Goal: Complete application form

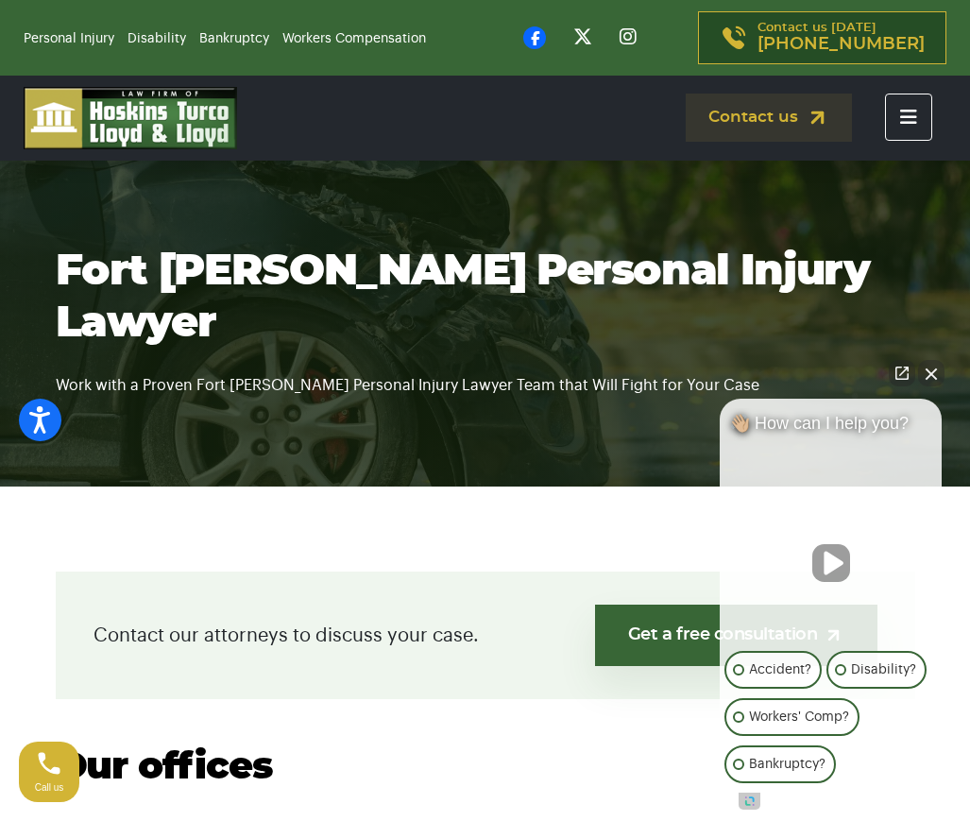
click at [907, 116] on icon "Toggle navigation" at bounding box center [908, 117] width 17 height 19
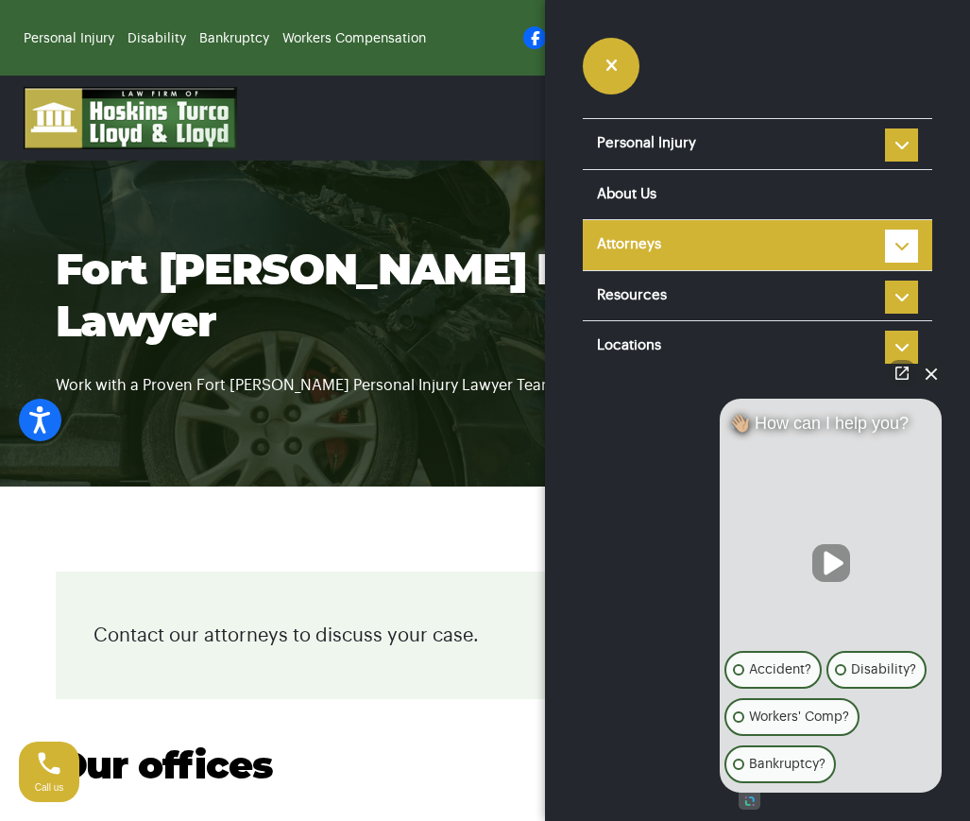
click at [814, 243] on link "Attorneys" at bounding box center [758, 245] width 350 height 50
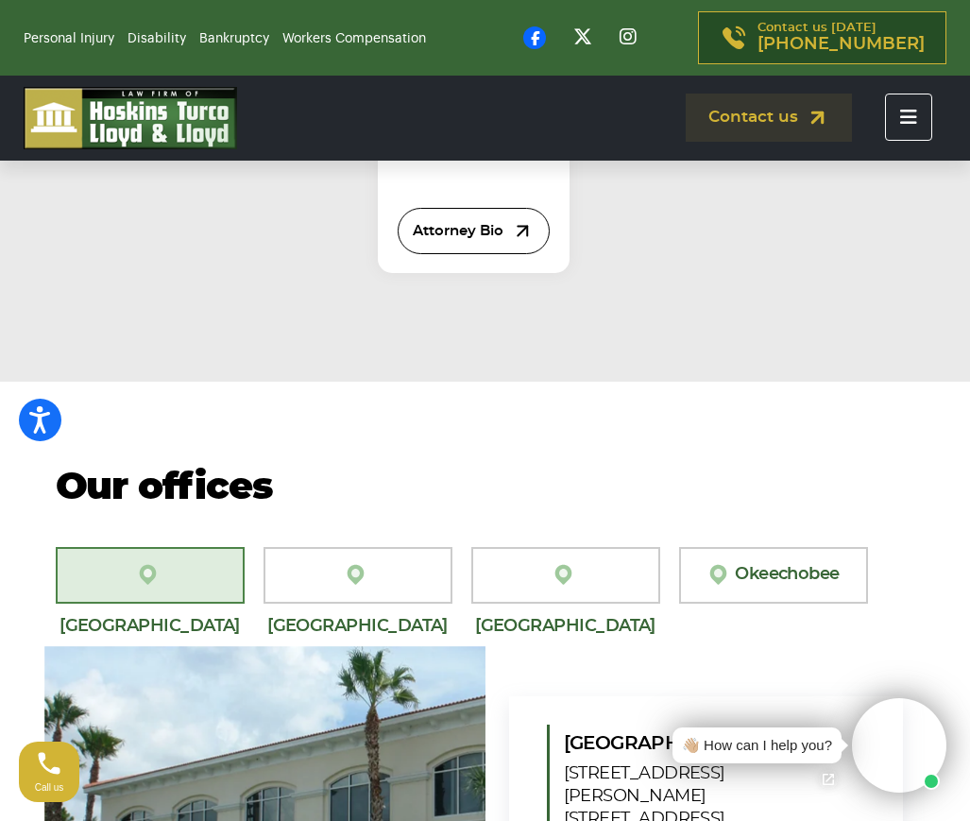
scroll to position [2835, 0]
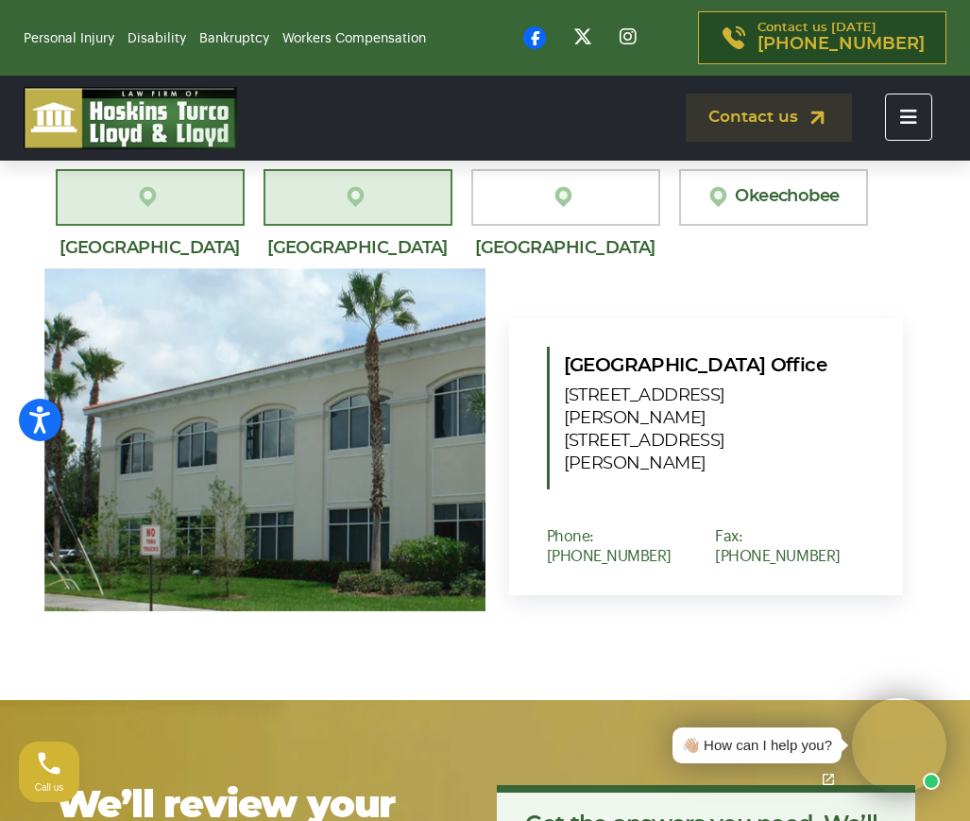
click at [346, 226] on link "[GEOGRAPHIC_DATA][PERSON_NAME]" at bounding box center [358, 197] width 189 height 57
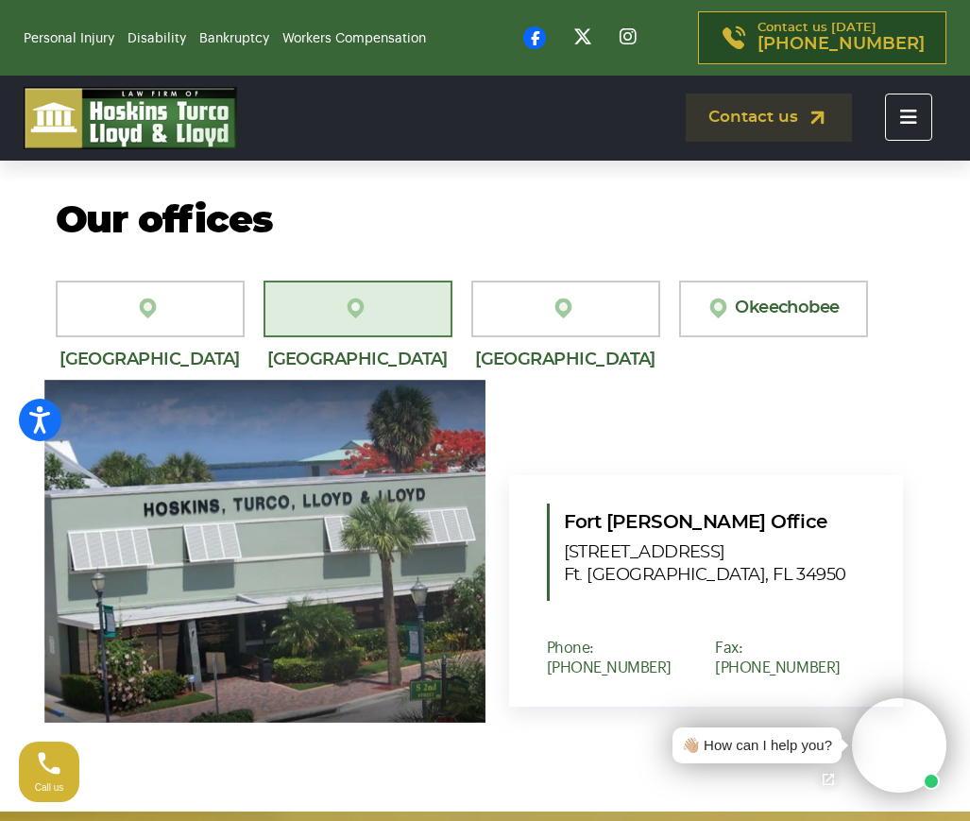
scroll to position [2929, 0]
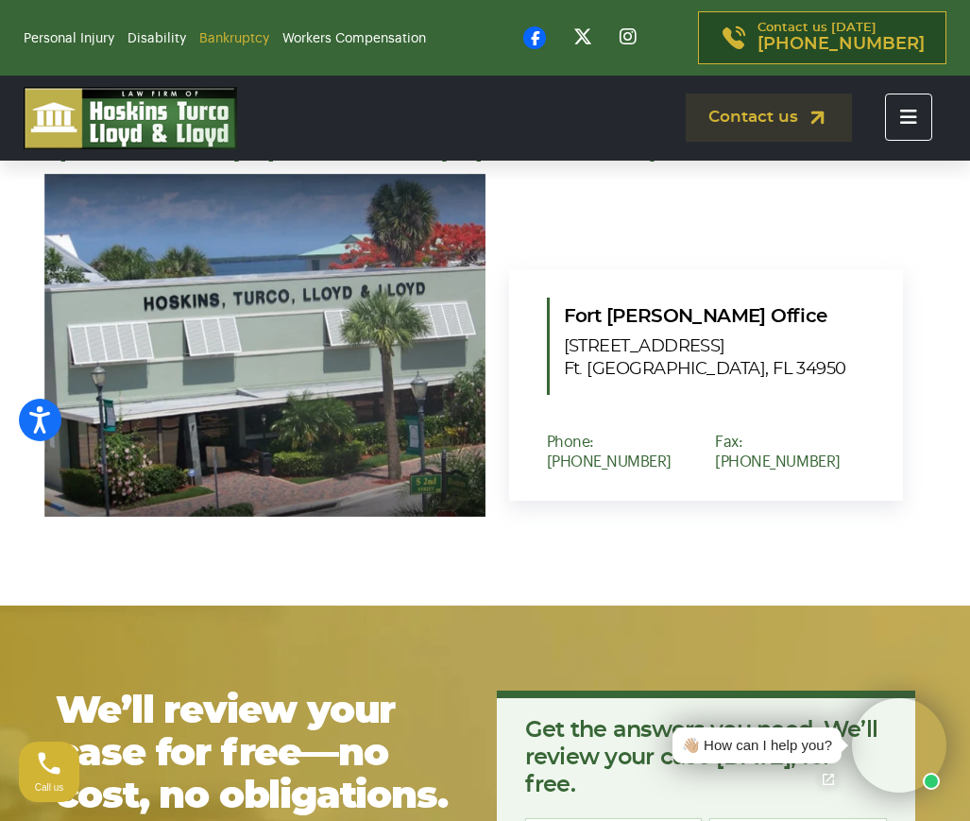
click at [220, 37] on link "Bankruptcy" at bounding box center [234, 38] width 70 height 13
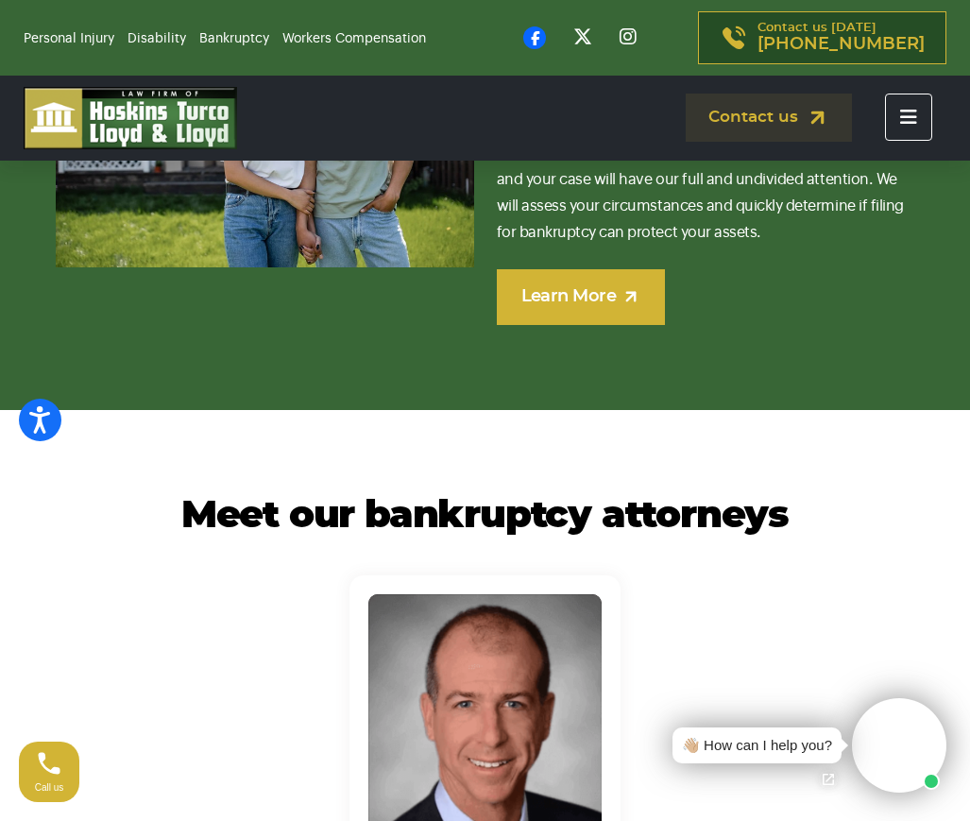
scroll to position [8409, 0]
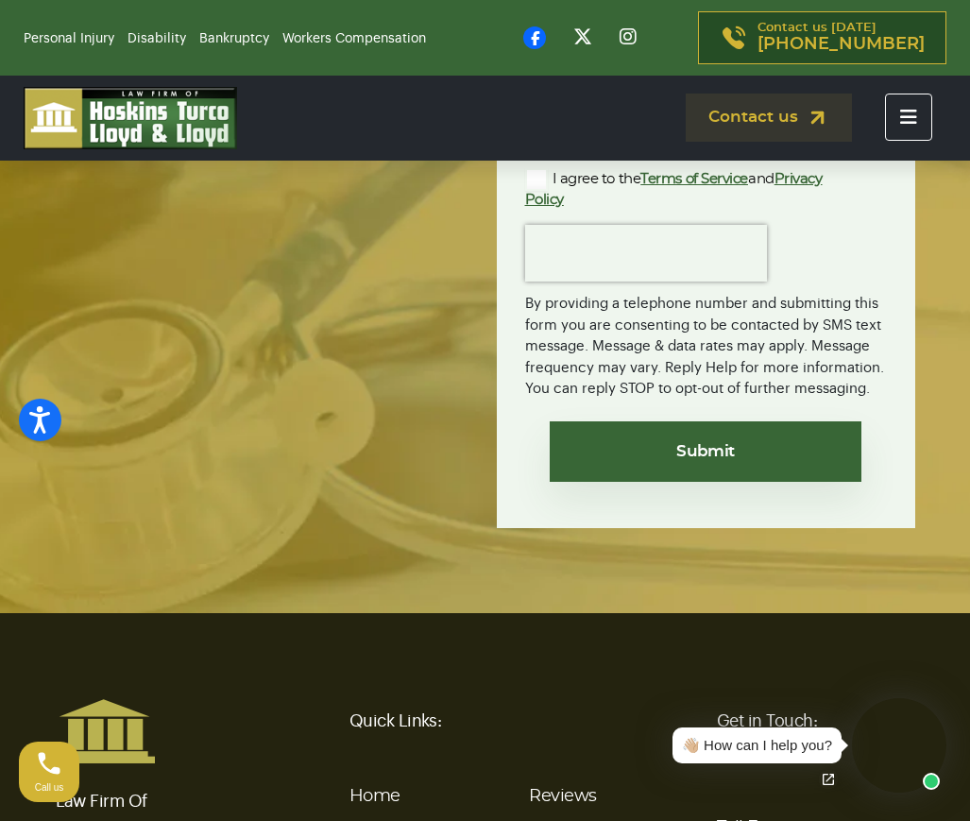
scroll to position [4290, 0]
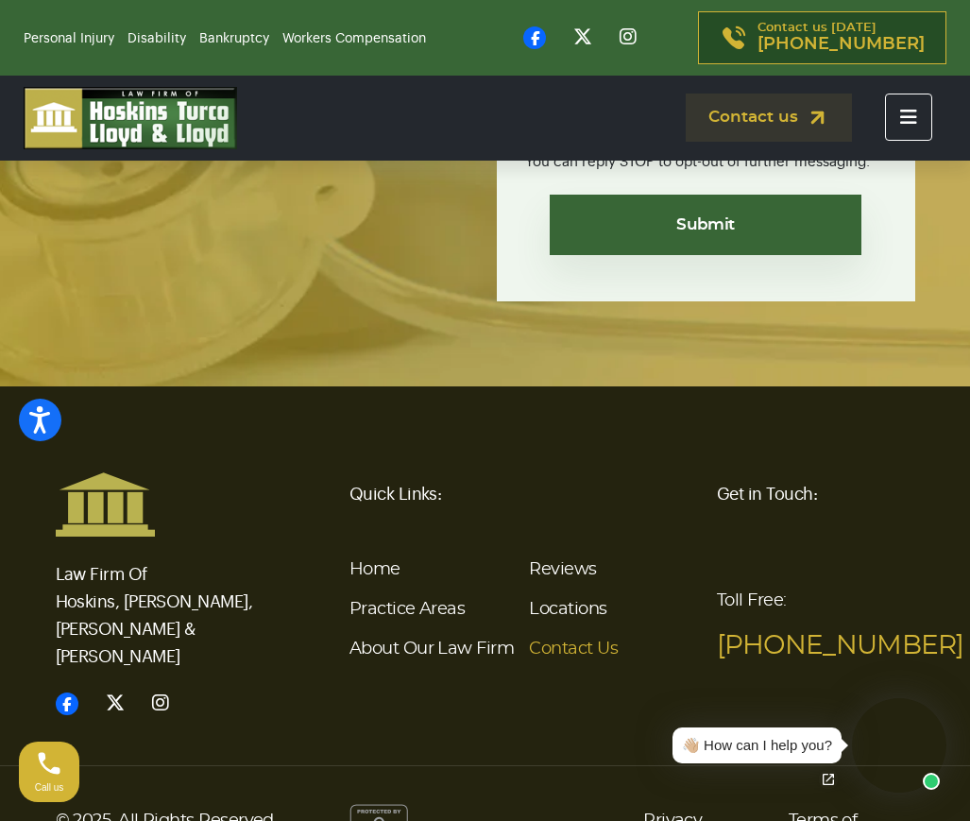
click at [590, 641] on link "Contact Us" at bounding box center [573, 649] width 89 height 17
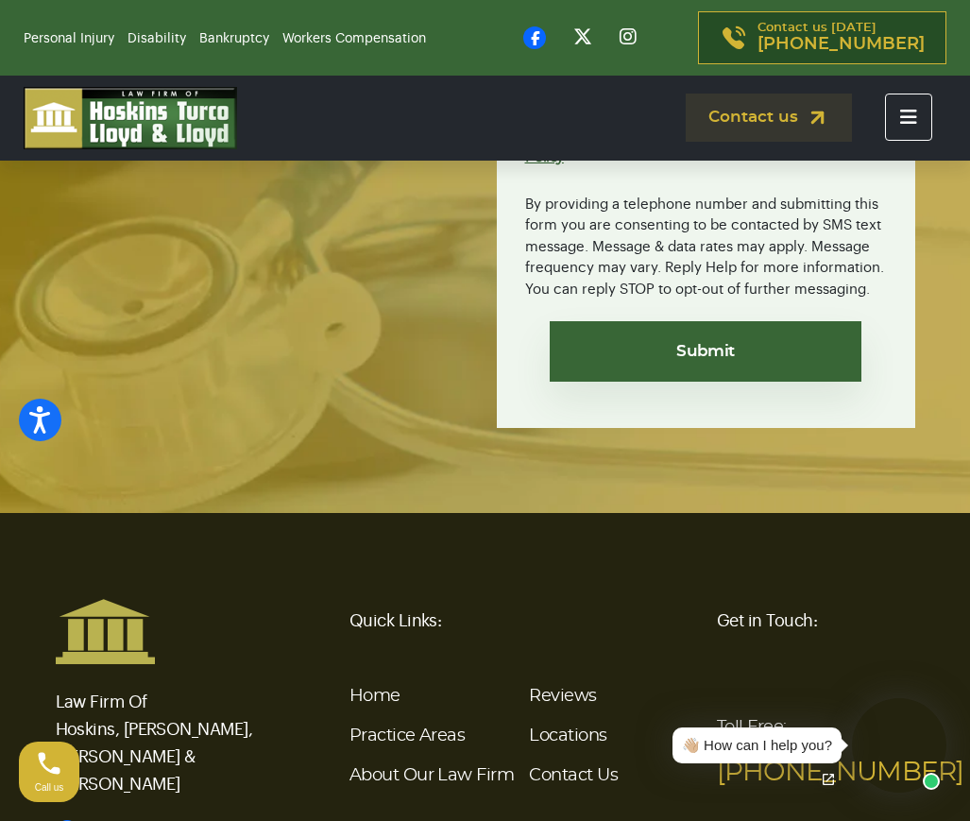
scroll to position [4508, 0]
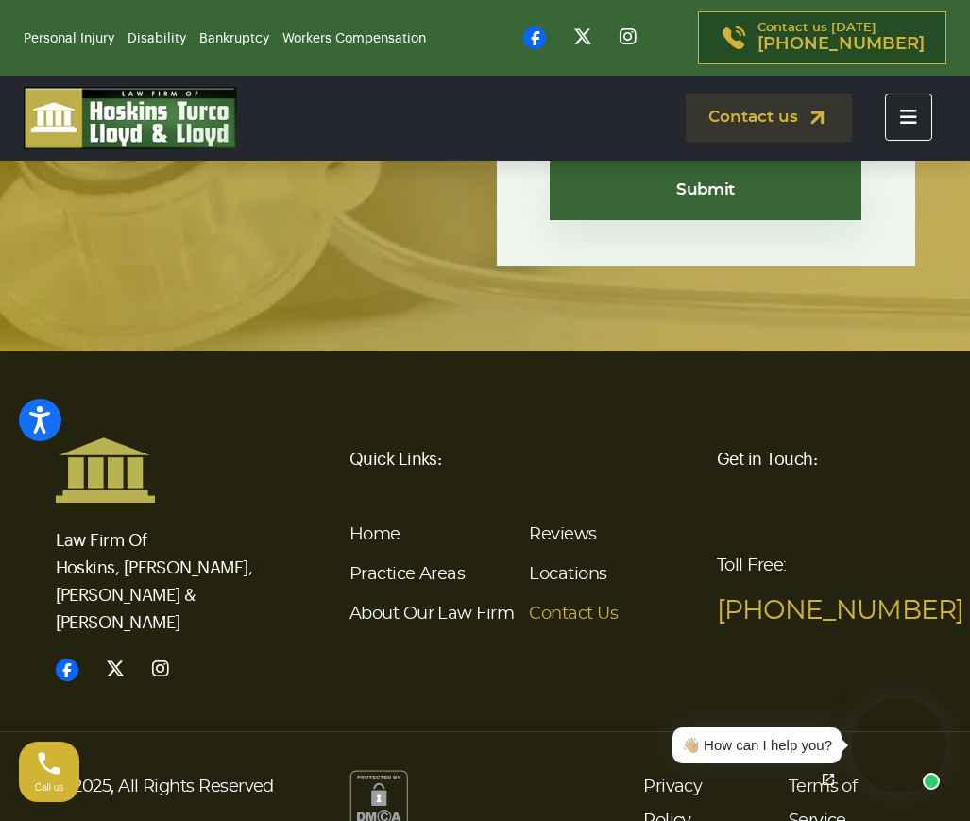
click at [572, 606] on link "Contact Us" at bounding box center [573, 614] width 89 height 17
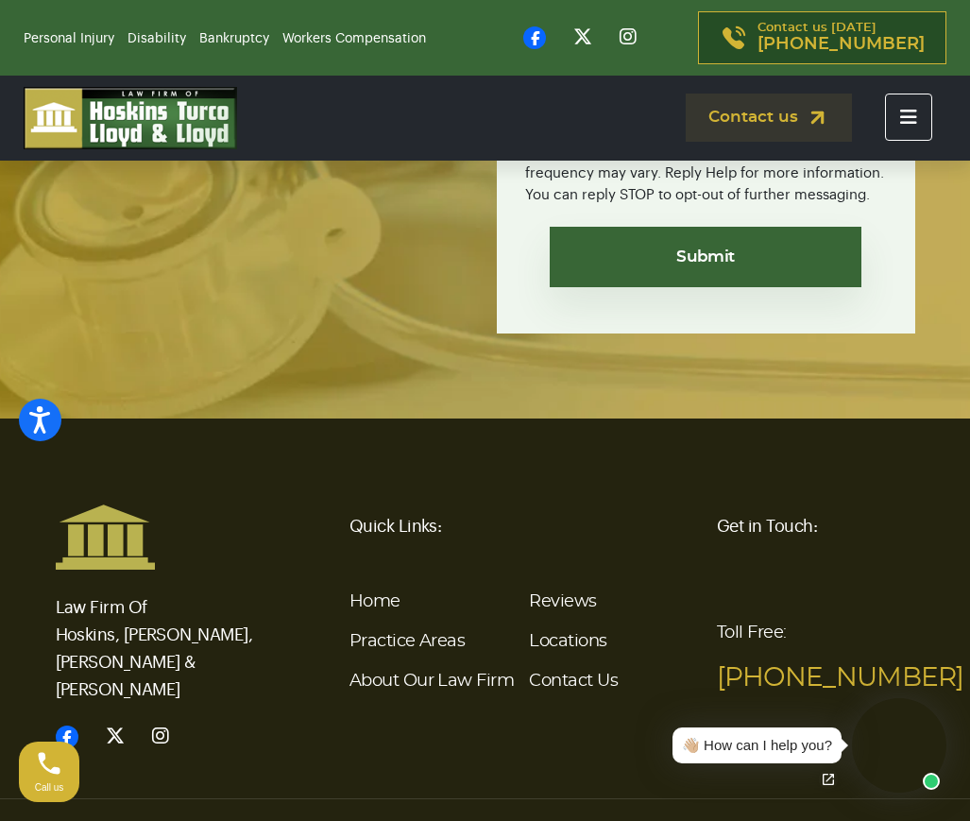
scroll to position [4508, 0]
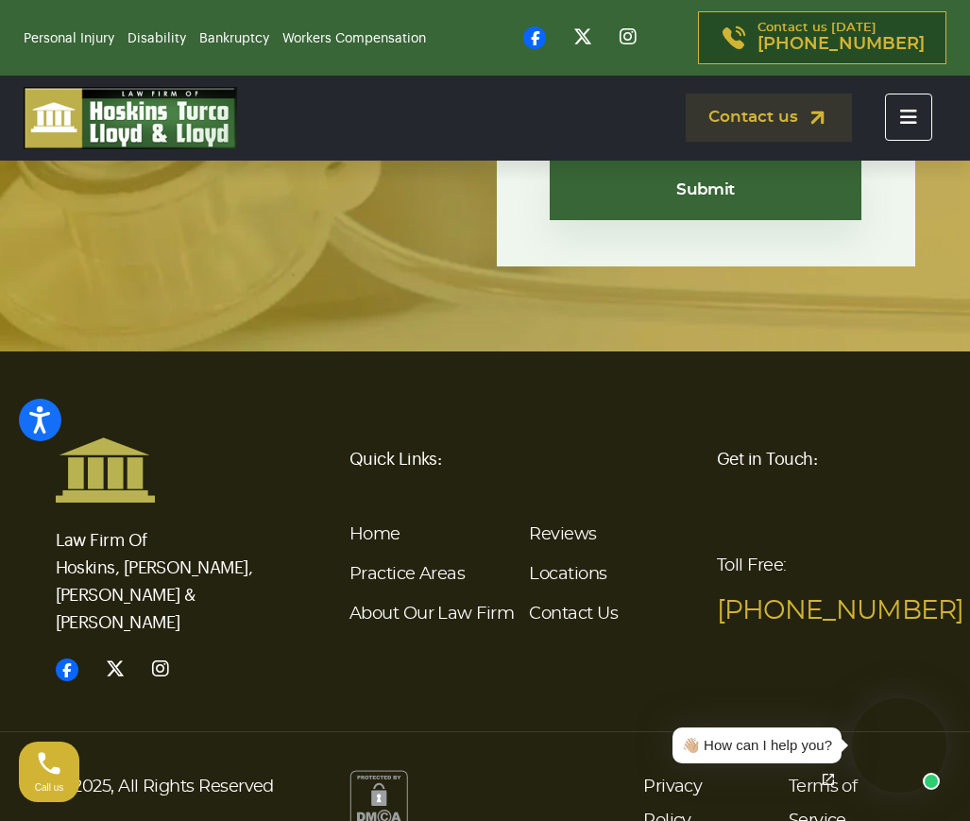
click at [780, 749] on div "👋🏼 How can I help you?" at bounding box center [757, 746] width 150 height 22
click at [827, 110] on img at bounding box center [818, 118] width 24 height 24
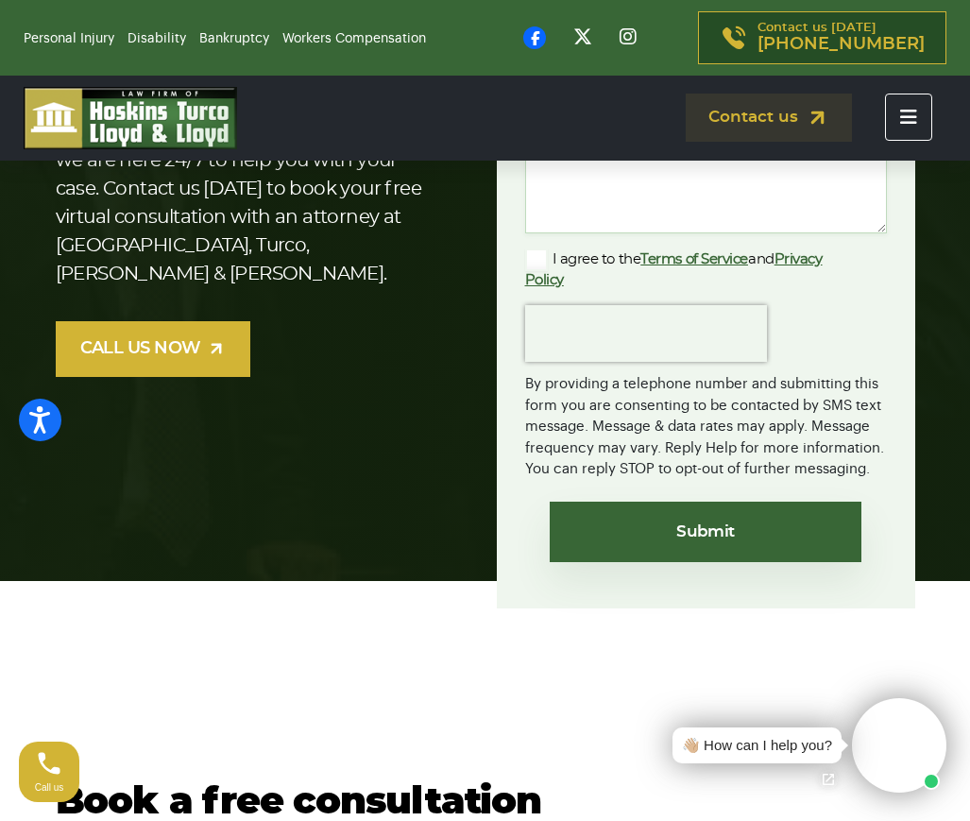
scroll to position [189, 0]
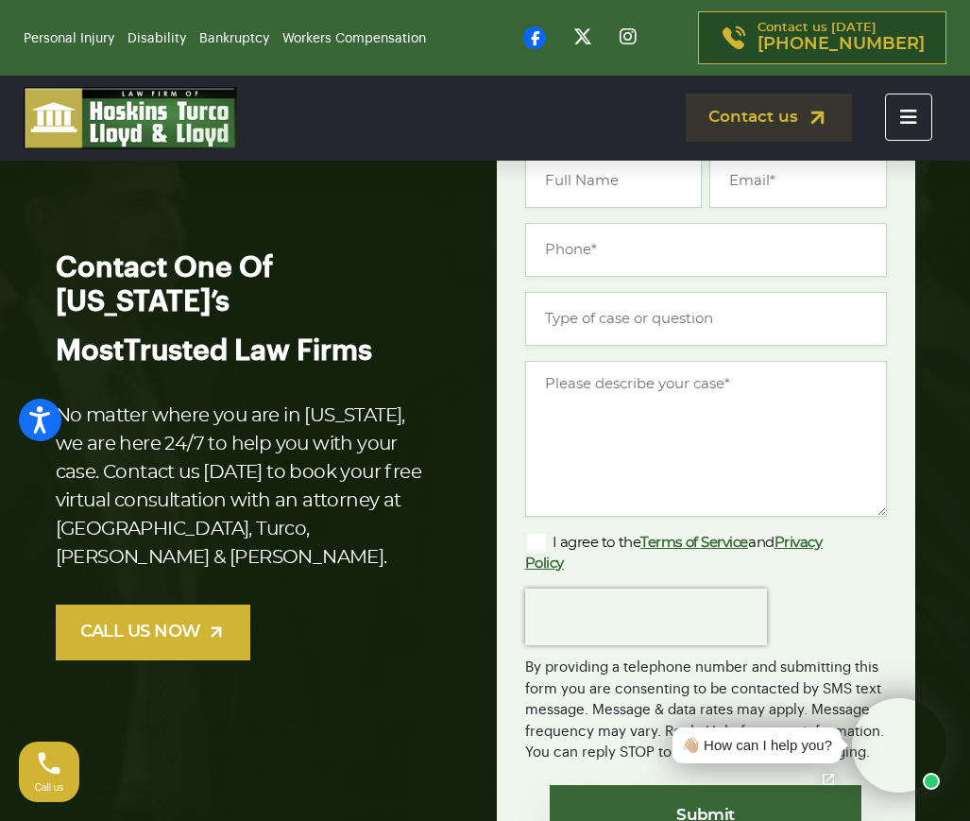
click at [941, 175] on section "Contact One Of Florida’s Most Trusted Law Firms No matter where you are in Flor…" at bounding box center [485, 472] width 970 height 1010
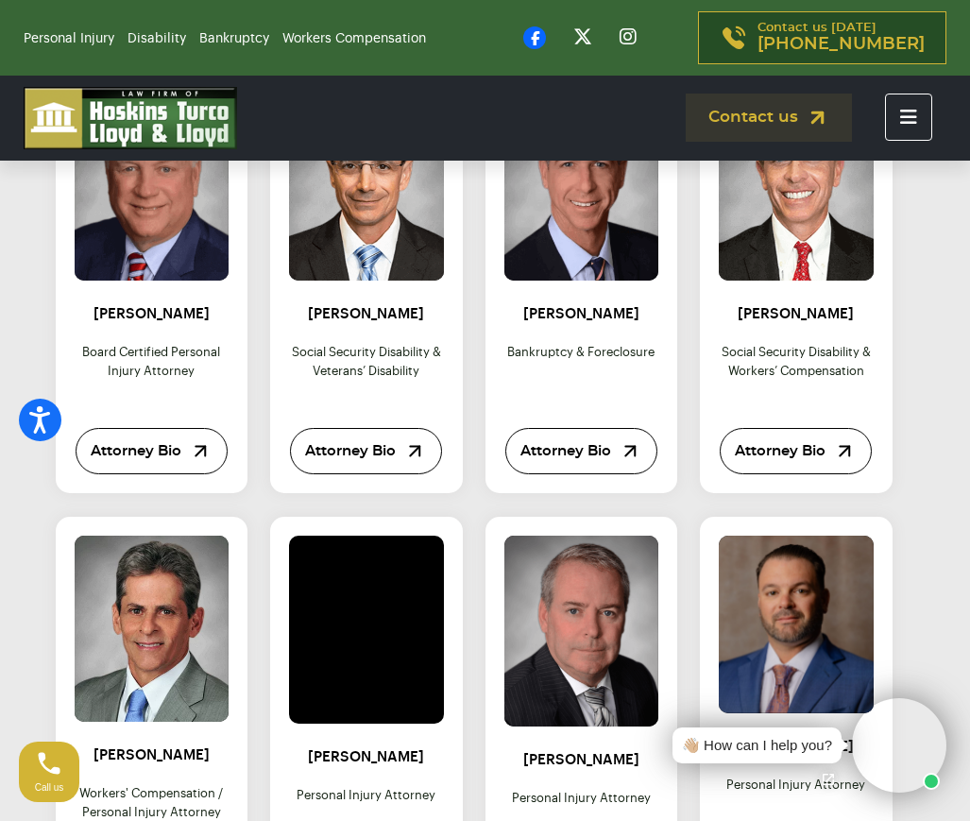
scroll to position [945, 0]
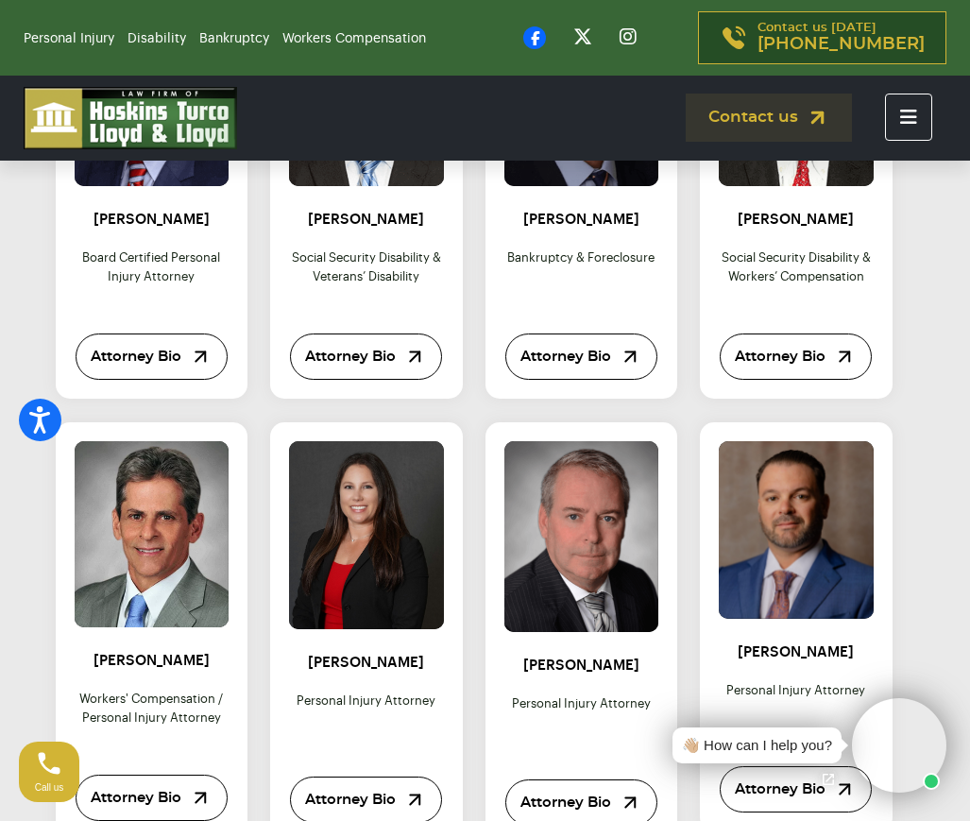
click at [595, 256] on div "Colin Lloyd Bankruptcy & foreclosure Attorney Bio" at bounding box center [582, 283] width 155 height 194
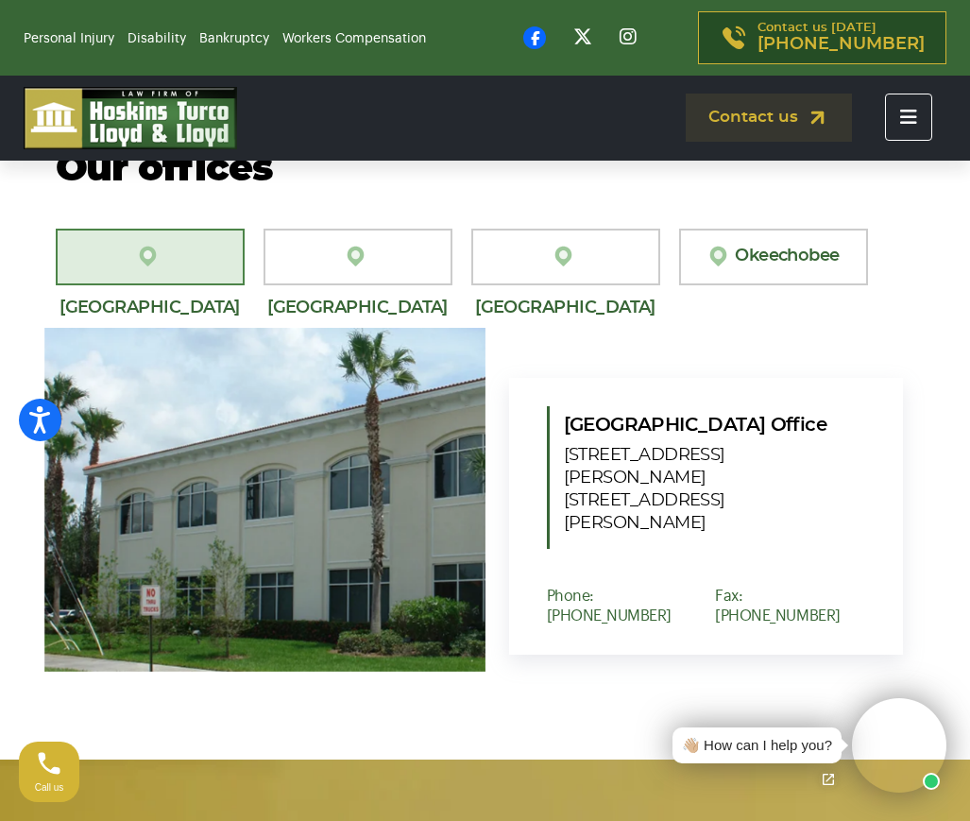
click at [596, 191] on h2 "Our offices" at bounding box center [486, 169] width 860 height 43
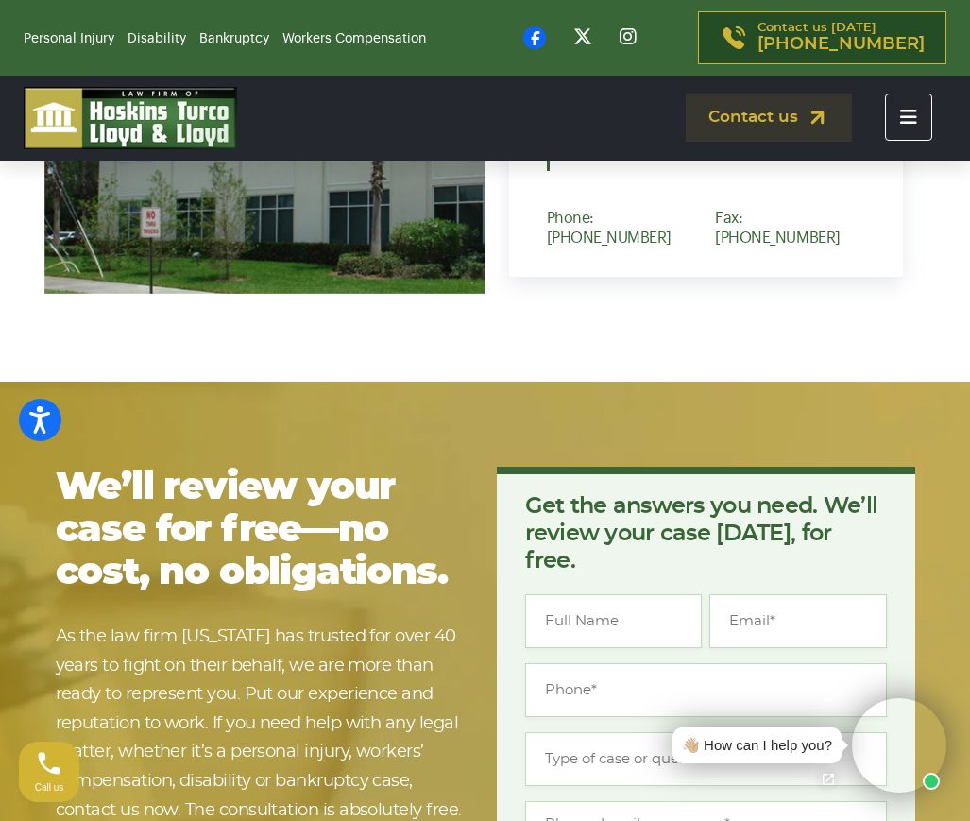
scroll to position [756, 0]
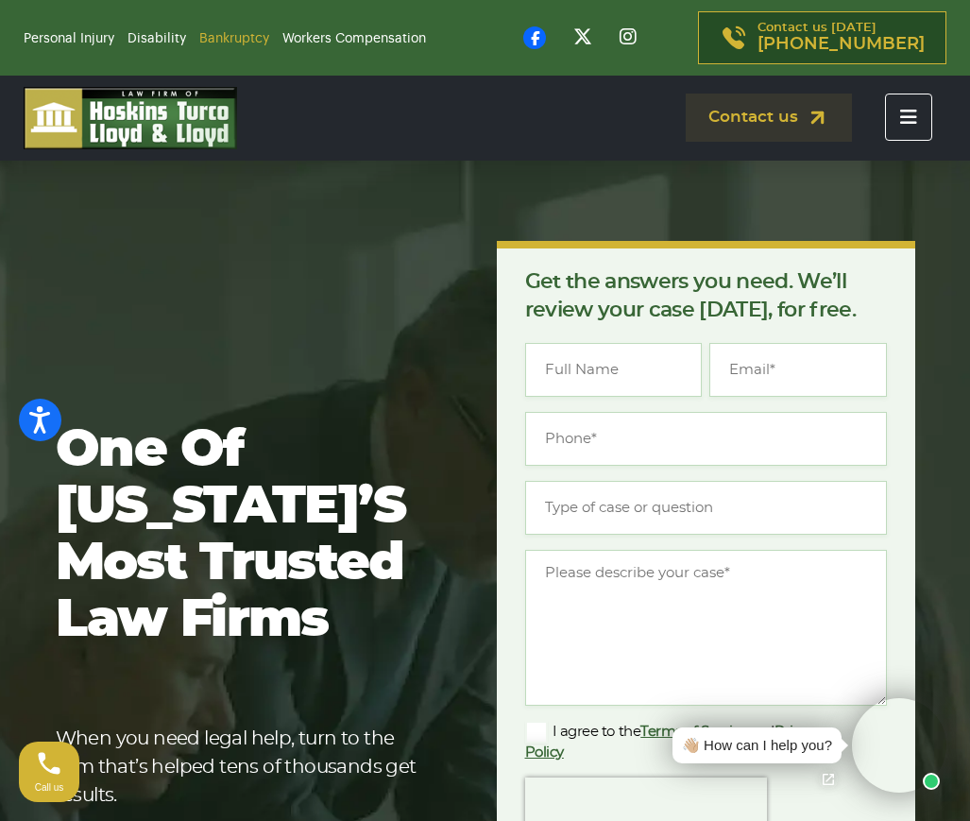
click at [242, 42] on link "Bankruptcy" at bounding box center [234, 38] width 70 height 13
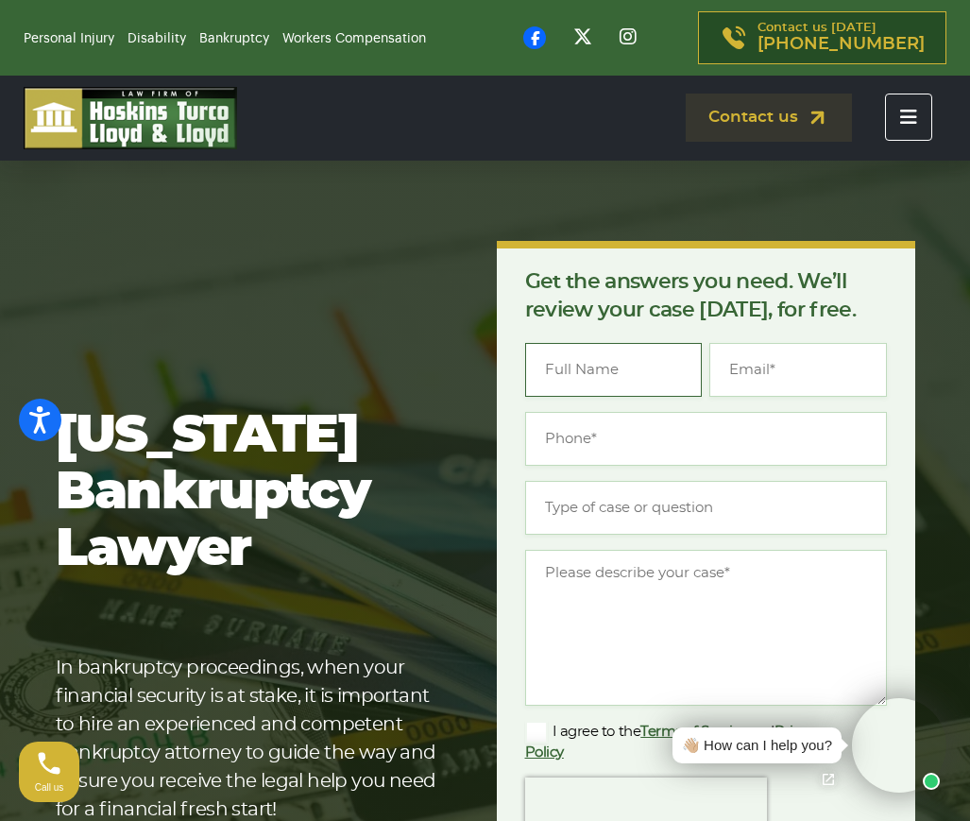
click at [621, 370] on input "Name *" at bounding box center [614, 370] width 178 height 54
type input "joseph"
click at [785, 367] on input "jmarini25@gmail.com" at bounding box center [799, 370] width 178 height 54
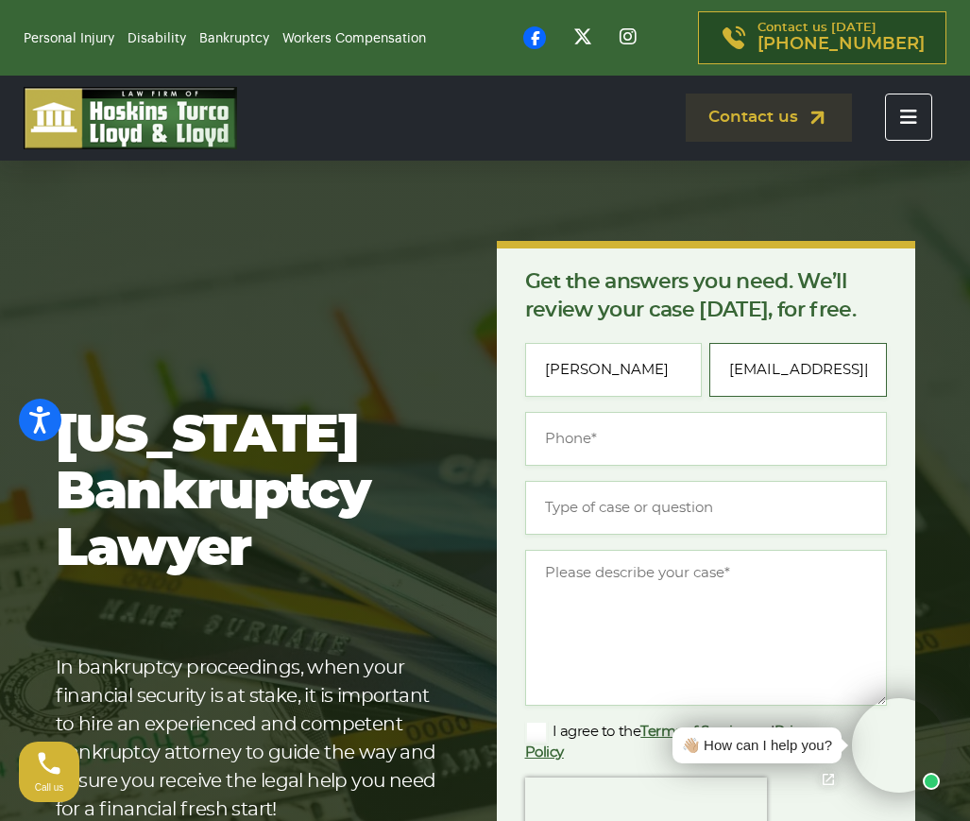
type input "jmarini25@gmail.com"
click at [614, 382] on input "joseph" at bounding box center [614, 370] width 178 height 54
type input "joseph marini"
type input "(772) 233-6832"
click at [694, 510] on input "Type of case or question *" at bounding box center [706, 508] width 362 height 54
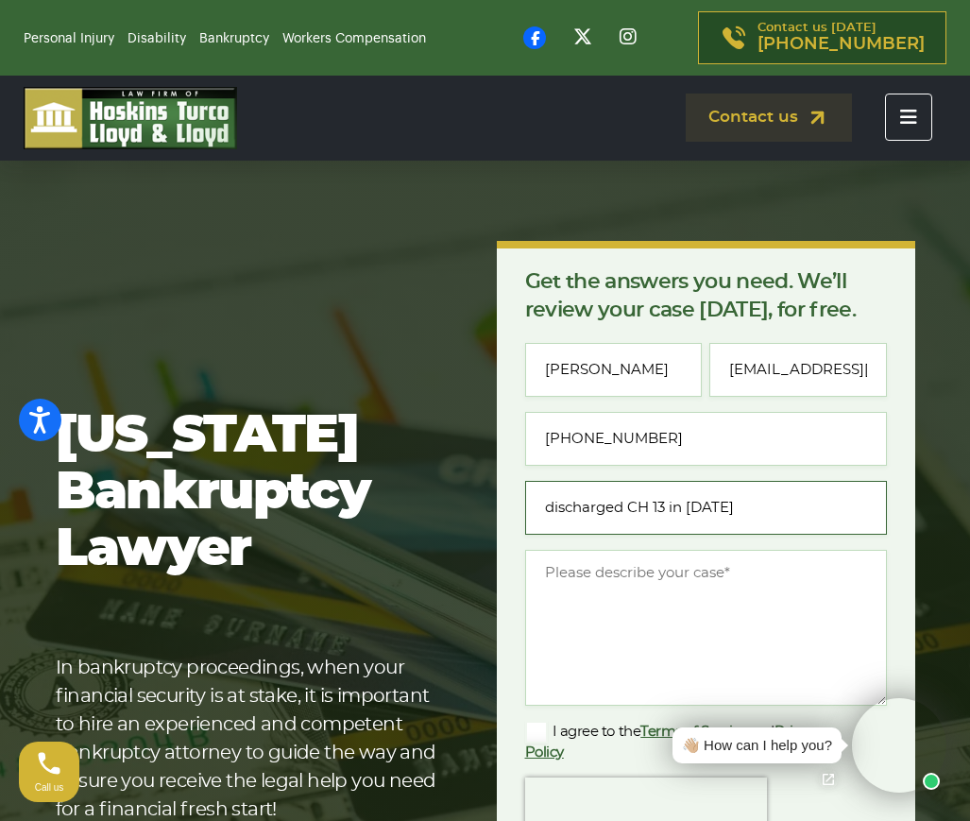
type input "discharged CH 13 in 2024"
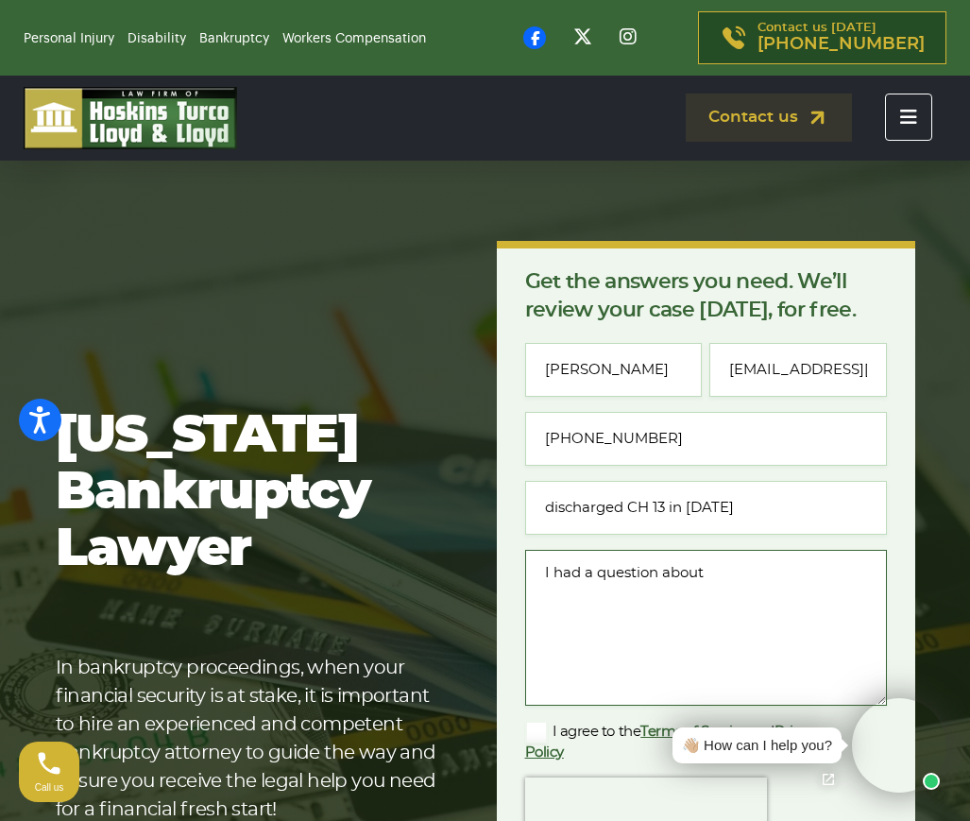
type textarea "I had a question about"
